Goal: Task Accomplishment & Management: Use online tool/utility

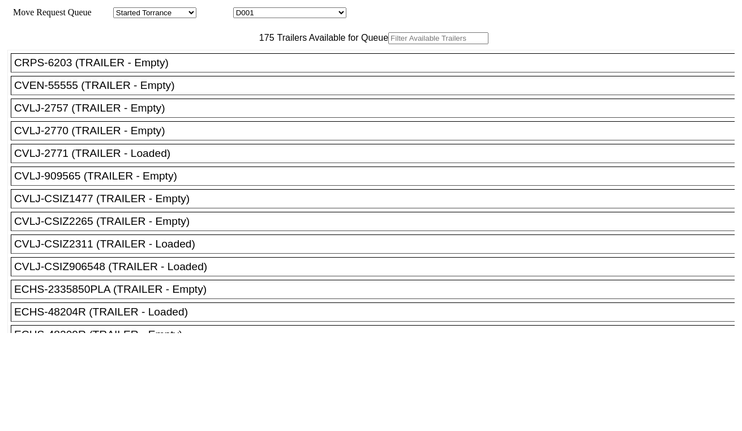
click at [388, 44] on input "text" at bounding box center [438, 38] width 100 height 12
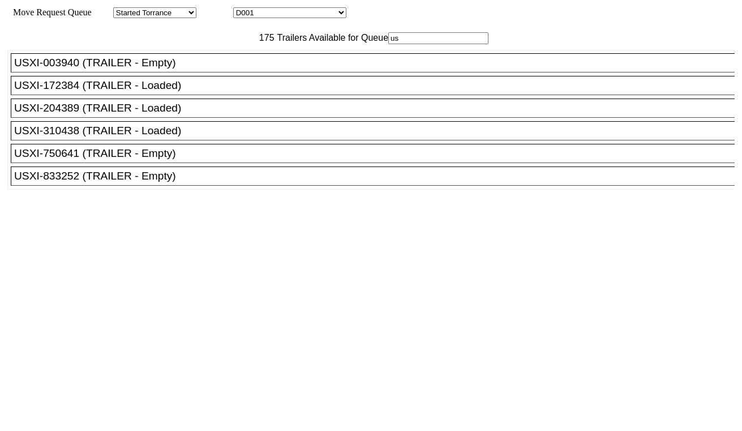
type input "us"
click at [182, 182] on div "USXI-833252 (TRAILER - Empty)" at bounding box center [377, 176] width 727 height 12
